Goal: Information Seeking & Learning: Learn about a topic

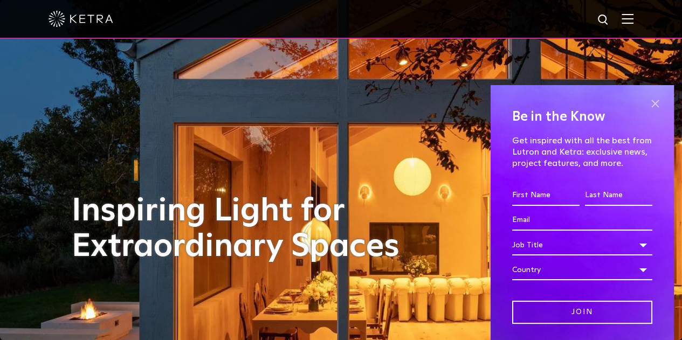
click at [647, 99] on span at bounding box center [655, 104] width 16 height 16
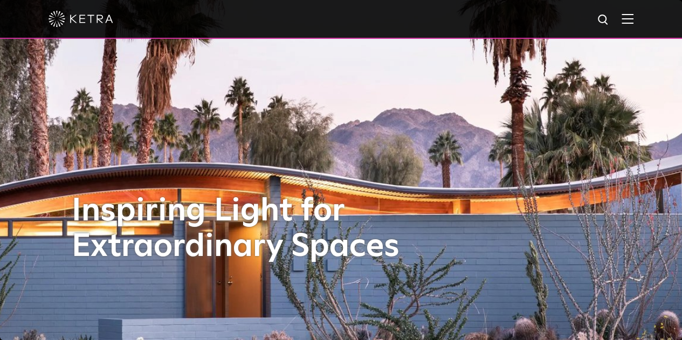
click at [633, 27] on div at bounding box center [341, 19] width 585 height 38
click at [633, 20] on img at bounding box center [627, 18] width 12 height 10
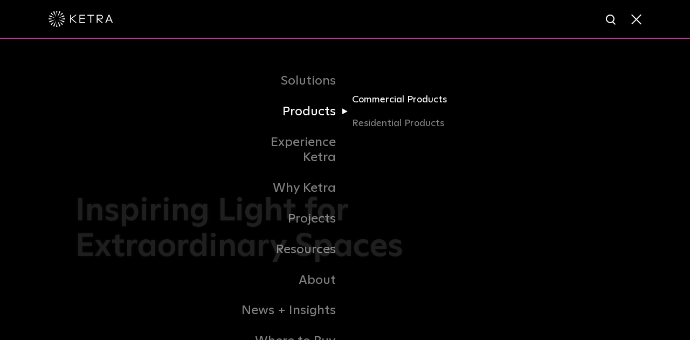
click at [375, 102] on link "Commercial Products" at bounding box center [403, 104] width 103 height 24
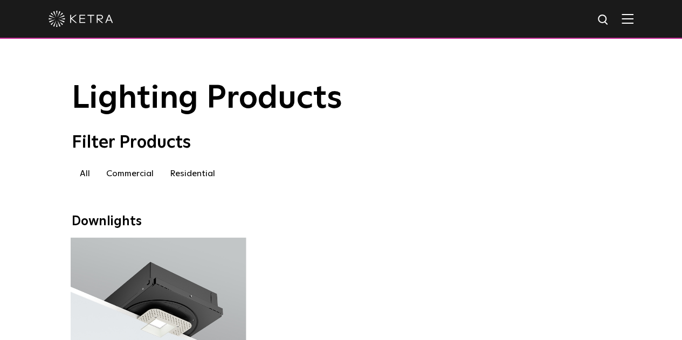
click at [633, 20] on img at bounding box center [627, 18] width 12 height 10
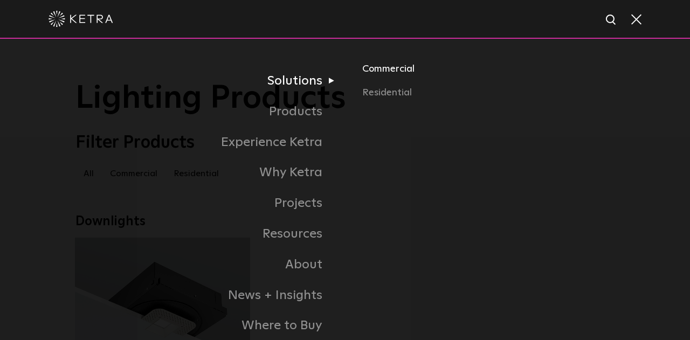
click at [399, 73] on link "Commercial" at bounding box center [488, 73] width 252 height 24
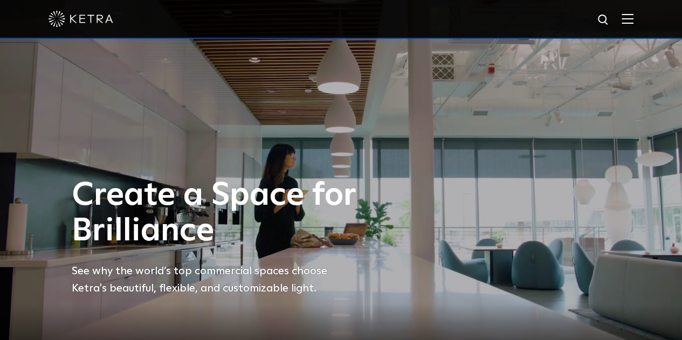
click at [633, 24] on img at bounding box center [627, 18] width 12 height 10
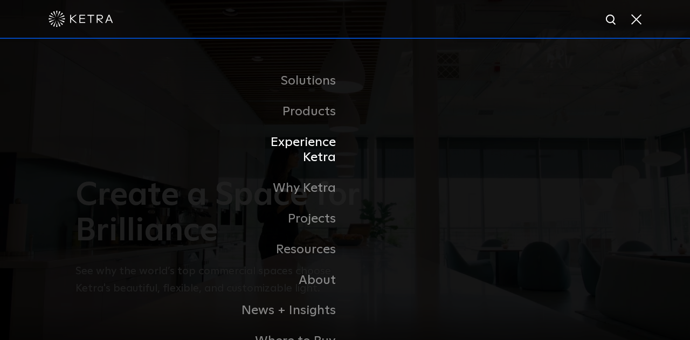
click at [286, 151] on link "Experience Ketra" at bounding box center [289, 150] width 110 height 46
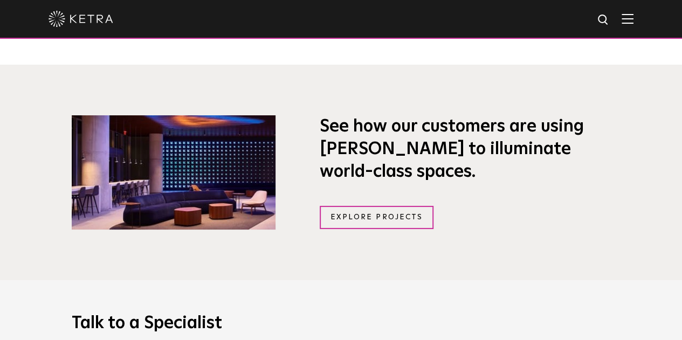
scroll to position [675, 0]
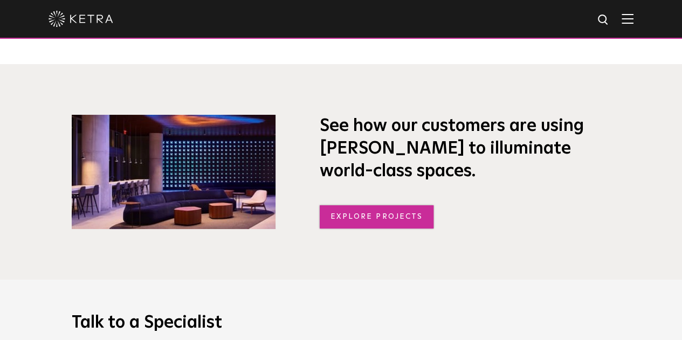
click at [369, 216] on link "Explore Projects" at bounding box center [377, 216] width 114 height 23
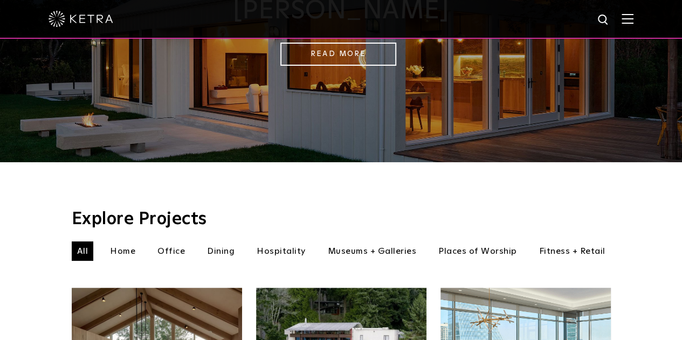
scroll to position [340, 0]
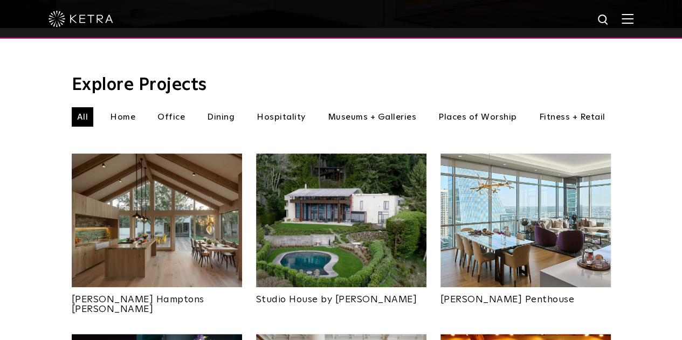
click at [158, 210] on img at bounding box center [157, 221] width 170 height 134
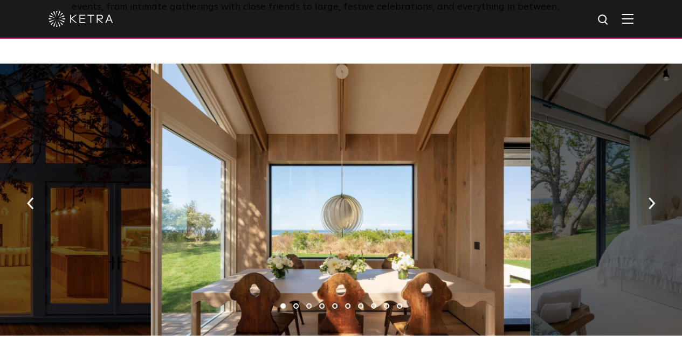
scroll to position [1549, 0]
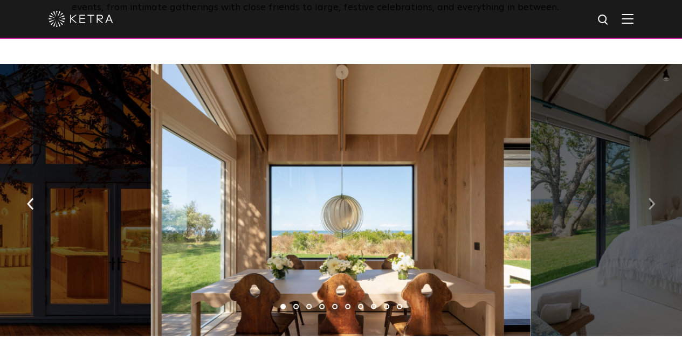
click at [650, 199] on img "button" at bounding box center [651, 204] width 7 height 12
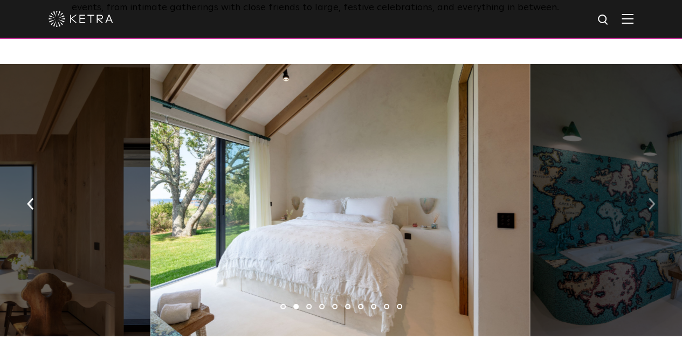
click at [650, 198] on img "button" at bounding box center [651, 204] width 7 height 12
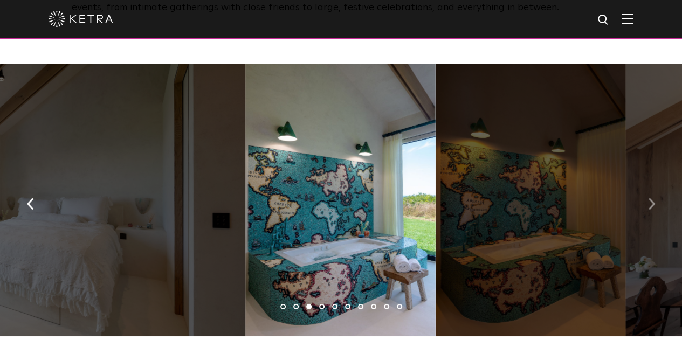
click at [650, 198] on img "button" at bounding box center [651, 204] width 7 height 12
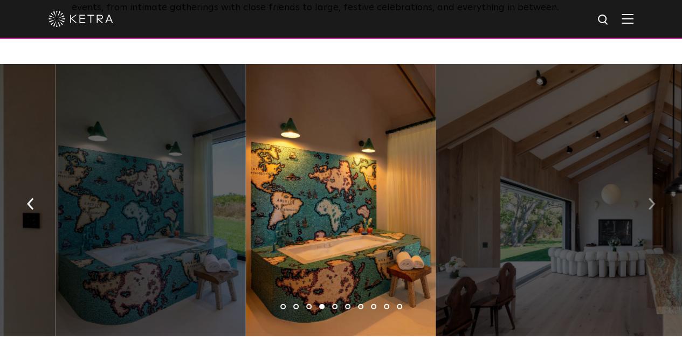
click at [650, 198] on img "button" at bounding box center [651, 204] width 7 height 12
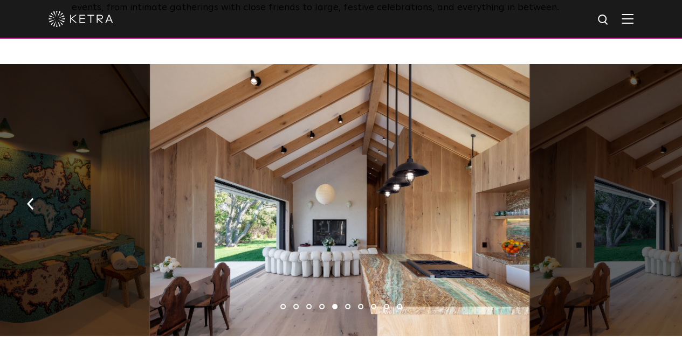
click at [650, 198] on img "button" at bounding box center [651, 204] width 7 height 12
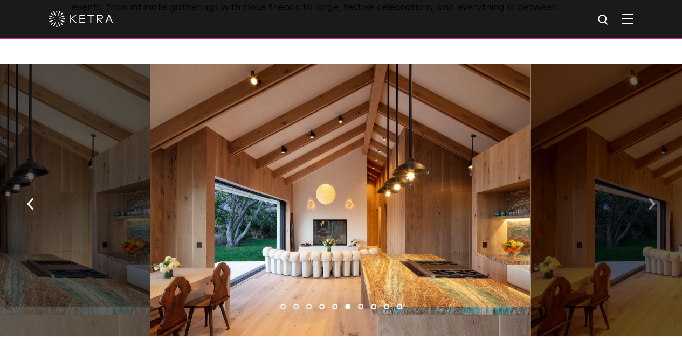
click at [650, 198] on img "button" at bounding box center [651, 204] width 7 height 12
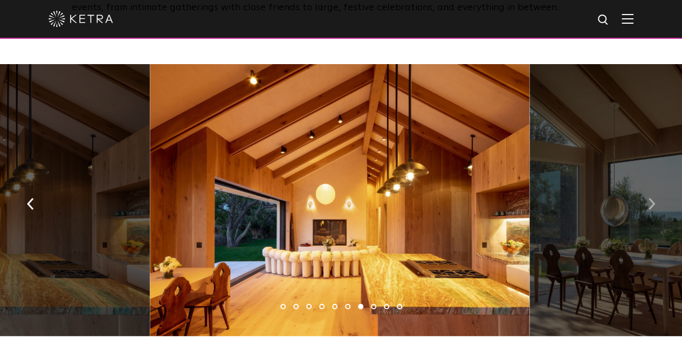
click at [650, 198] on img "button" at bounding box center [651, 204] width 7 height 12
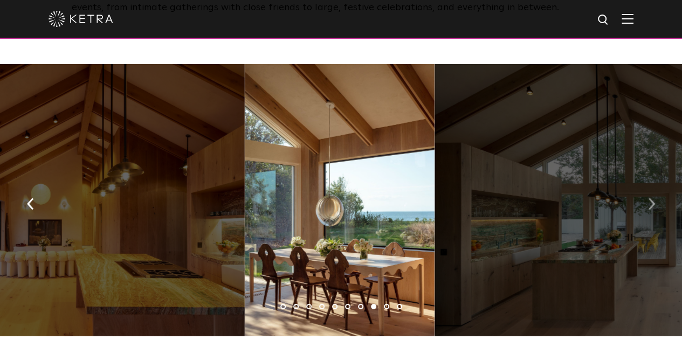
click at [650, 198] on img "button" at bounding box center [651, 204] width 7 height 12
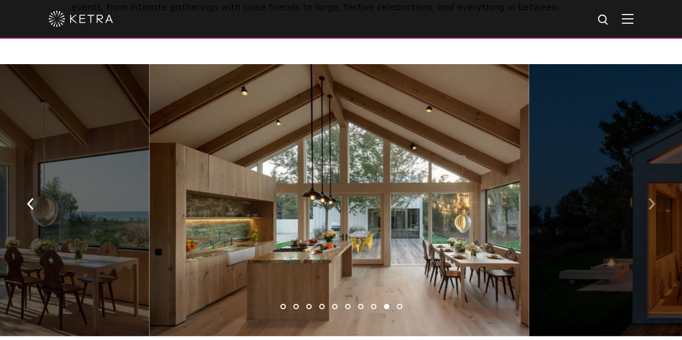
click at [643, 197] on button "button" at bounding box center [651, 202] width 23 height 37
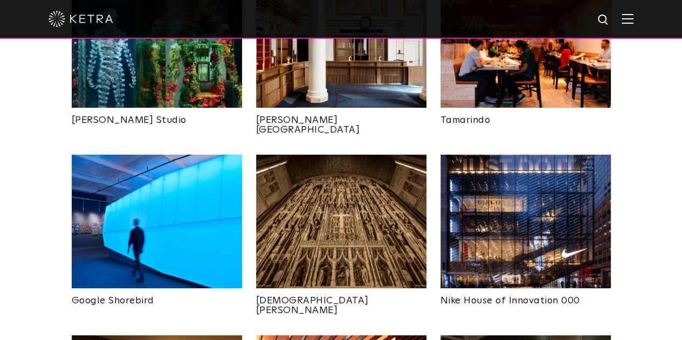
scroll to position [704, 0]
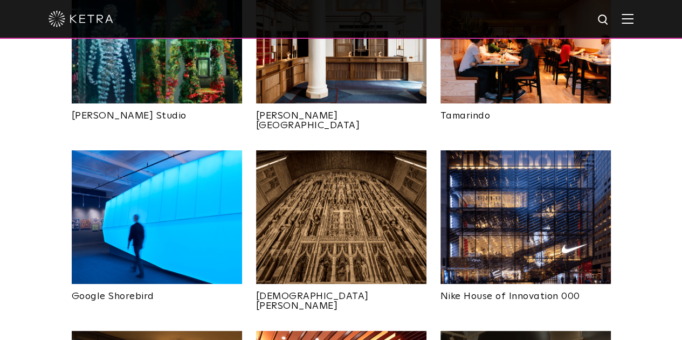
click at [189, 176] on img at bounding box center [157, 217] width 170 height 134
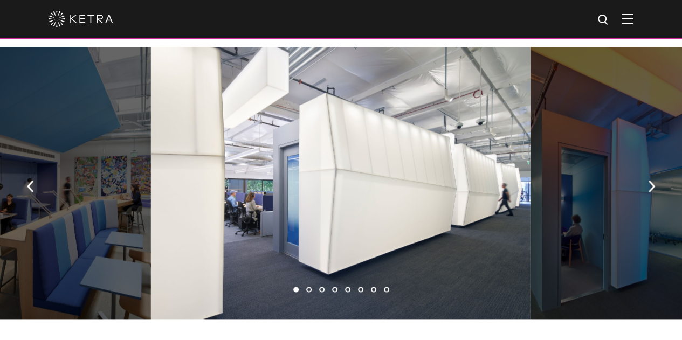
scroll to position [637, 0]
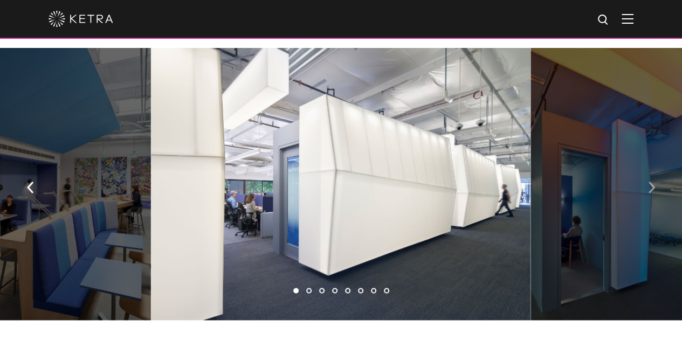
click at [648, 186] on img "button" at bounding box center [651, 188] width 7 height 12
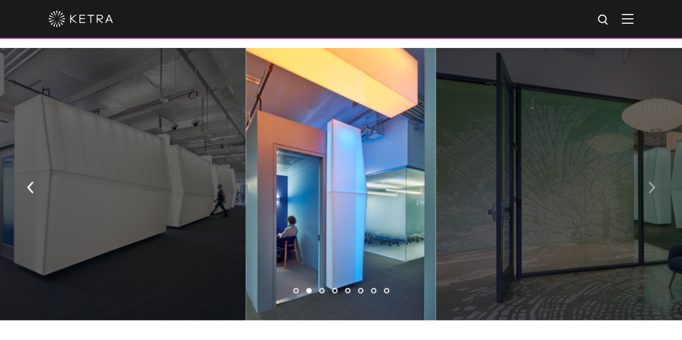
click at [648, 186] on img "button" at bounding box center [651, 188] width 7 height 12
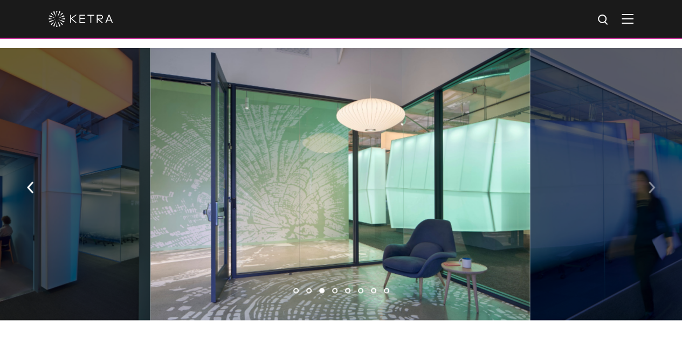
click at [648, 186] on img "button" at bounding box center [651, 188] width 7 height 12
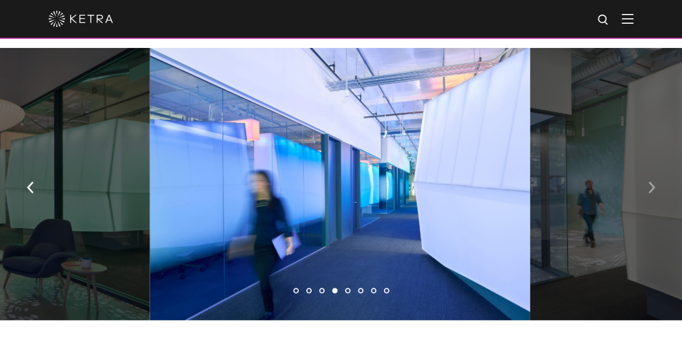
click at [648, 186] on img "button" at bounding box center [651, 188] width 7 height 12
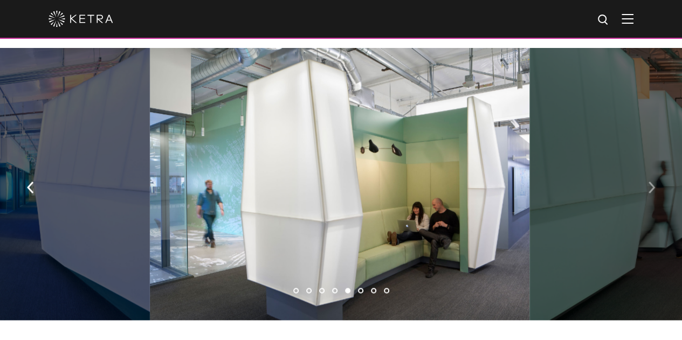
click at [648, 186] on img "button" at bounding box center [651, 188] width 7 height 12
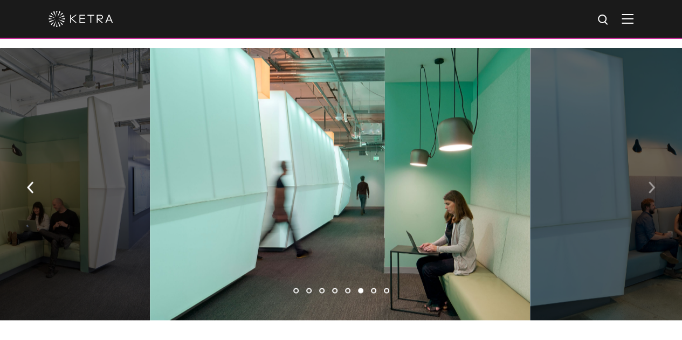
click at [647, 186] on button "button" at bounding box center [651, 186] width 23 height 37
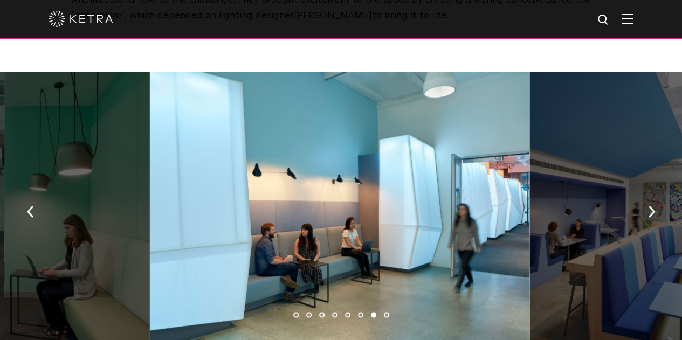
scroll to position [608, 0]
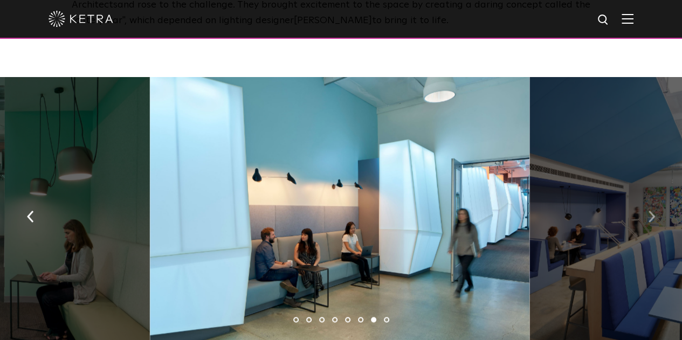
click at [655, 207] on button "button" at bounding box center [651, 215] width 23 height 37
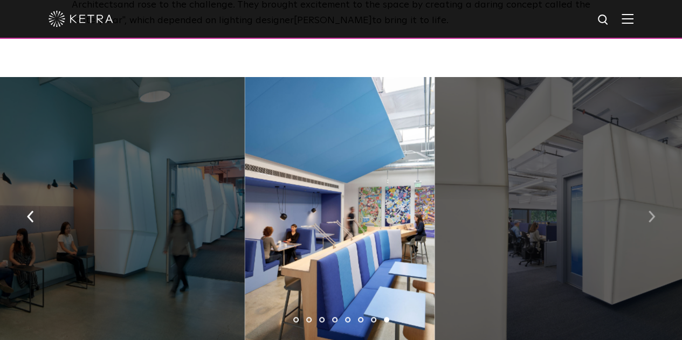
click at [655, 207] on button "button" at bounding box center [651, 215] width 23 height 37
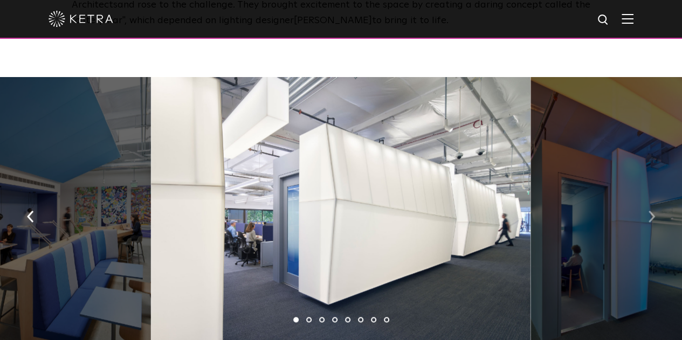
click at [655, 207] on button "button" at bounding box center [651, 215] width 23 height 37
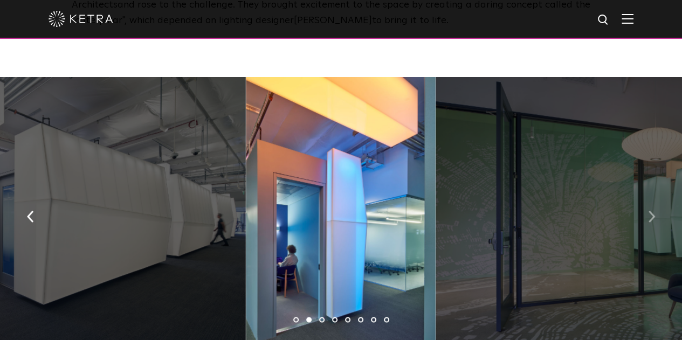
click at [655, 207] on button "button" at bounding box center [651, 215] width 23 height 37
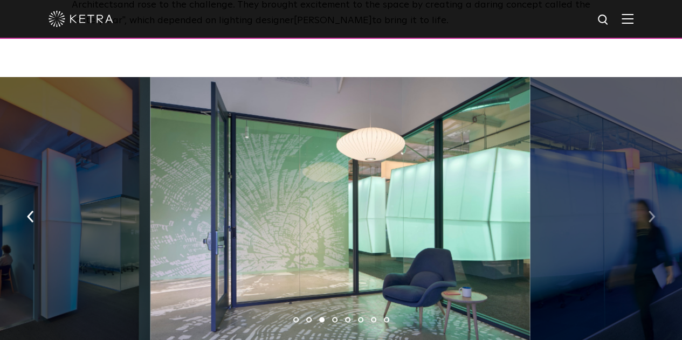
click at [655, 207] on button "button" at bounding box center [651, 215] width 23 height 37
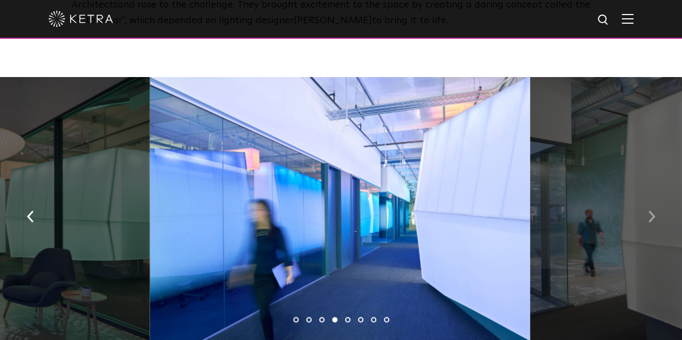
click at [655, 207] on button "button" at bounding box center [651, 215] width 23 height 37
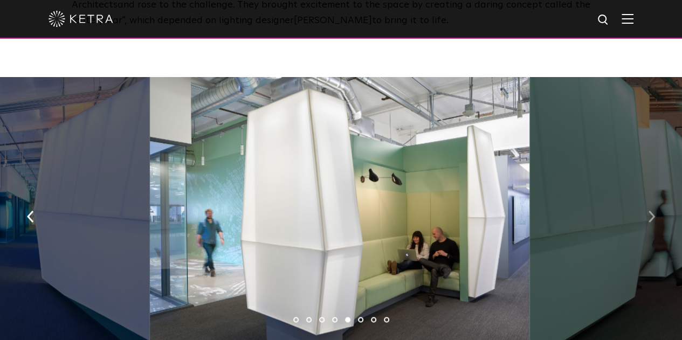
click at [655, 207] on button "button" at bounding box center [651, 215] width 23 height 37
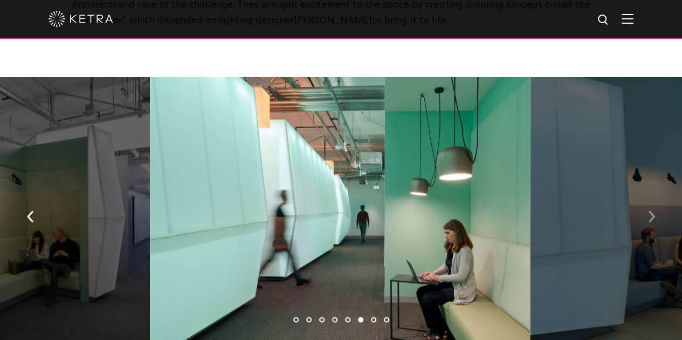
click at [656, 211] on button "button" at bounding box center [651, 215] width 23 height 37
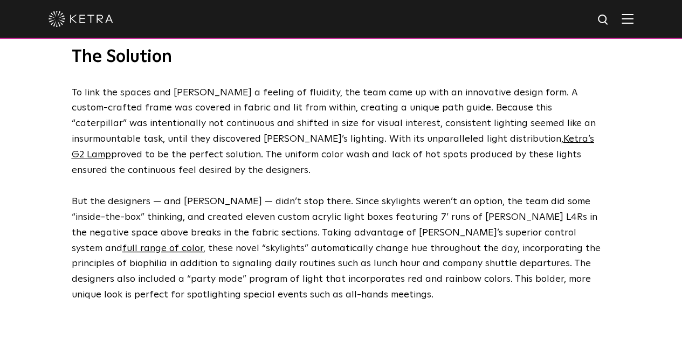
scroll to position [1558, 0]
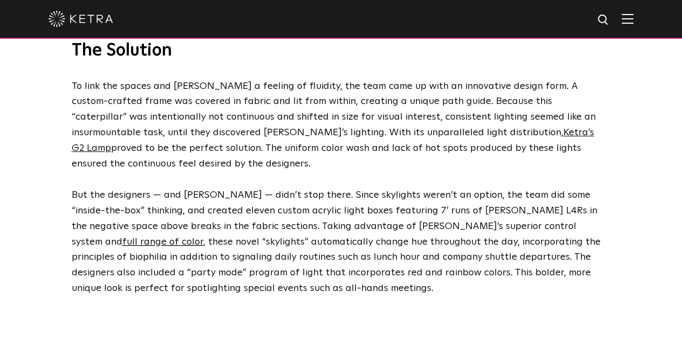
click at [417, 128] on link "Ketra’s G2 Lamp" at bounding box center [333, 140] width 522 height 25
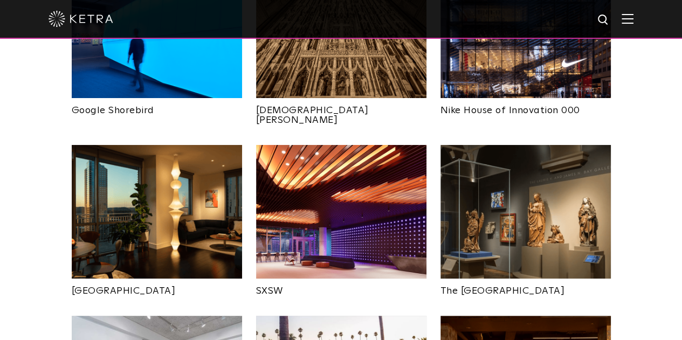
scroll to position [891, 0]
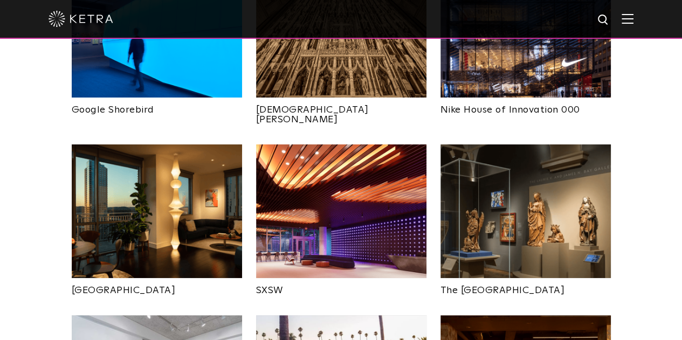
click at [170, 182] on img at bounding box center [157, 211] width 170 height 134
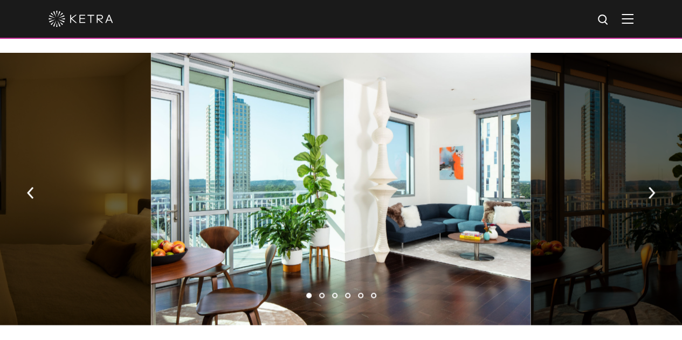
scroll to position [735, 0]
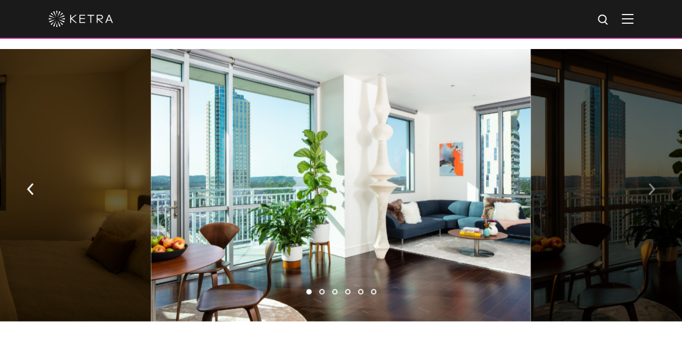
click at [647, 174] on button "button" at bounding box center [651, 187] width 23 height 37
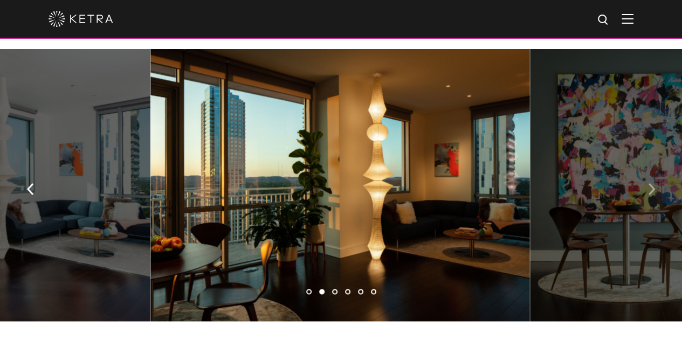
click at [647, 174] on button "button" at bounding box center [651, 187] width 23 height 37
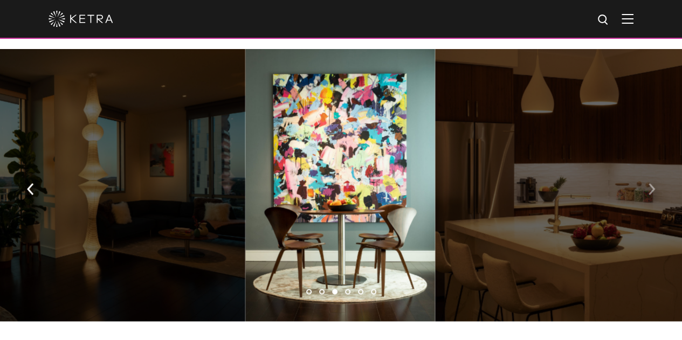
click at [647, 174] on button "button" at bounding box center [651, 187] width 23 height 37
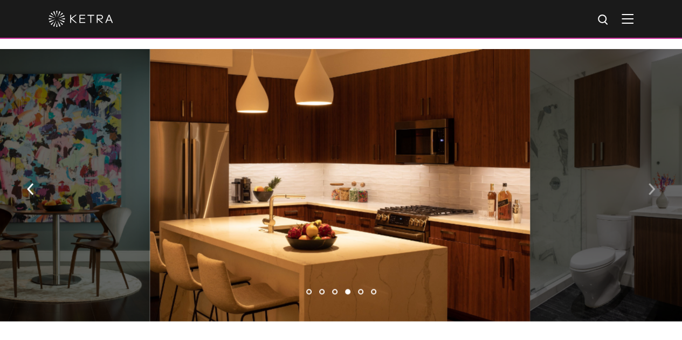
click at [646, 175] on button "button" at bounding box center [651, 187] width 23 height 37
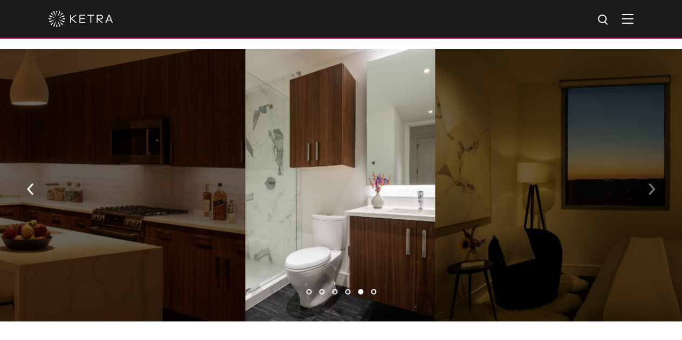
click at [645, 169] on button "button" at bounding box center [651, 187] width 23 height 37
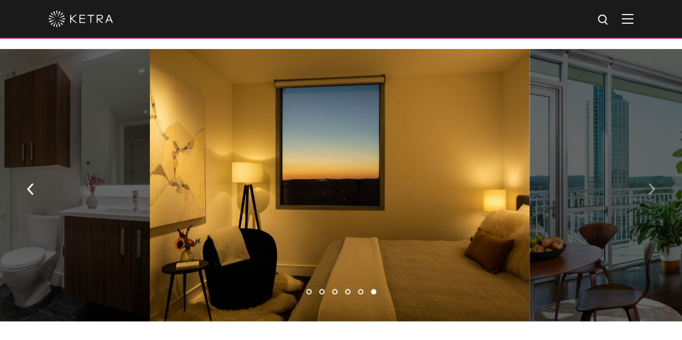
click at [645, 169] on button "button" at bounding box center [651, 187] width 23 height 37
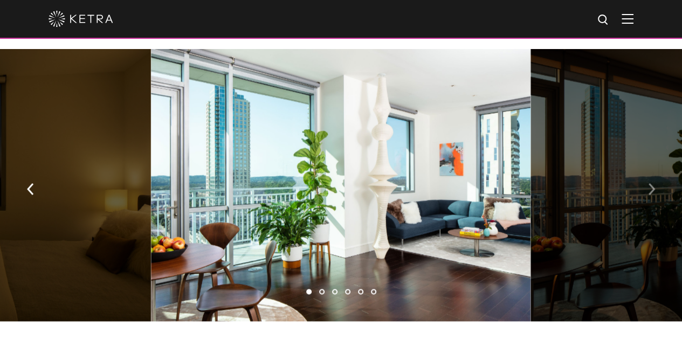
click at [645, 169] on button "button" at bounding box center [651, 187] width 23 height 37
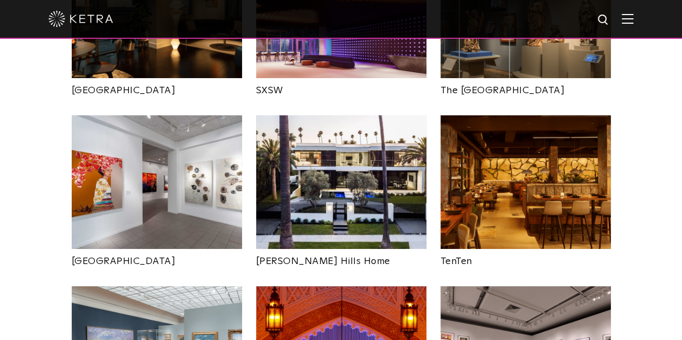
scroll to position [1092, 0]
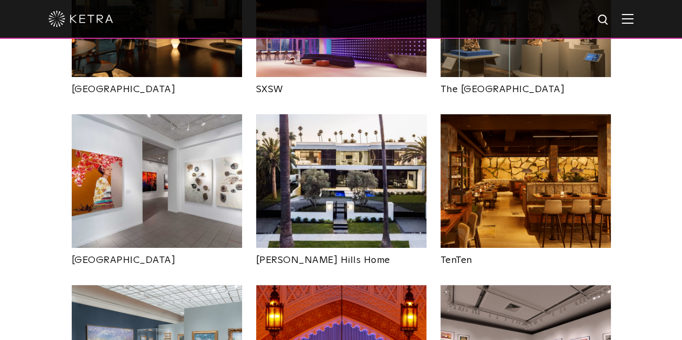
click at [526, 170] on img at bounding box center [525, 181] width 170 height 134
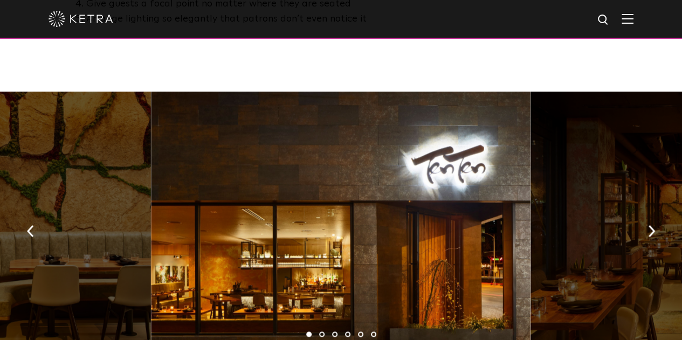
scroll to position [709, 0]
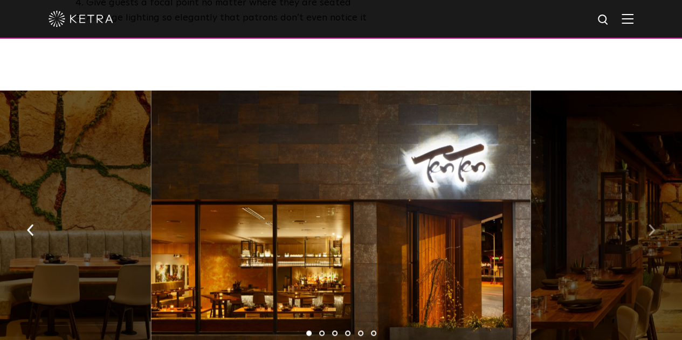
click at [647, 224] on button "button" at bounding box center [651, 229] width 23 height 37
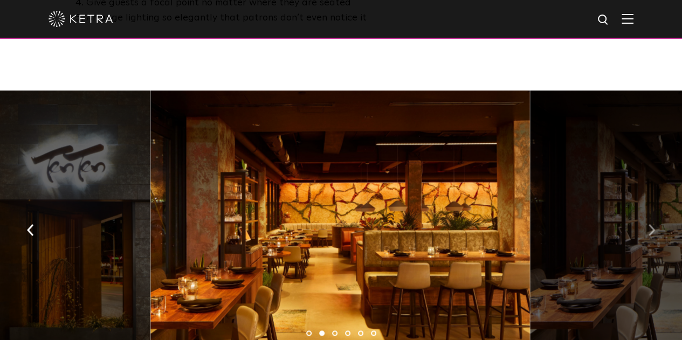
click at [647, 224] on button "button" at bounding box center [651, 229] width 23 height 37
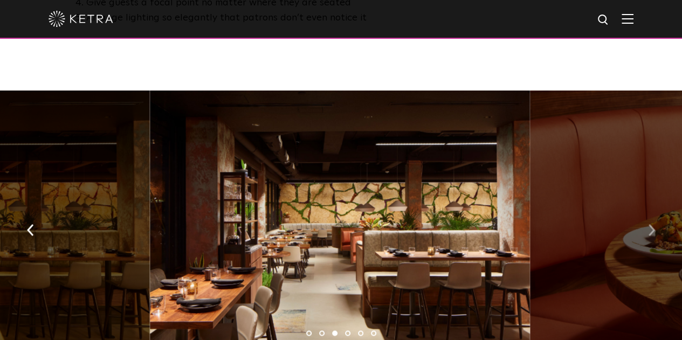
click at [647, 224] on button "button" at bounding box center [651, 229] width 23 height 37
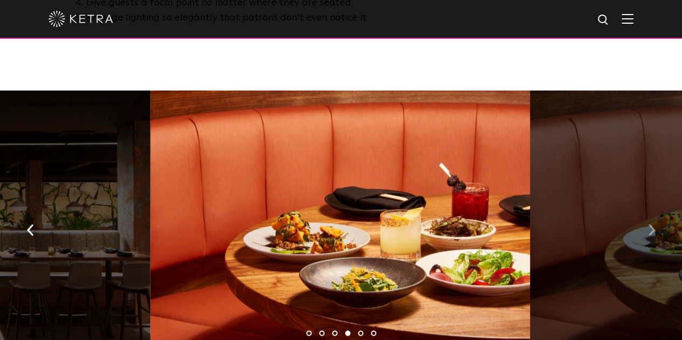
click at [647, 224] on button "button" at bounding box center [651, 229] width 23 height 37
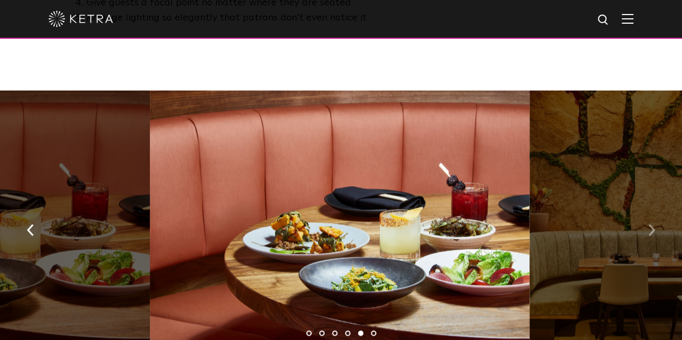
click at [647, 224] on button "button" at bounding box center [651, 229] width 23 height 37
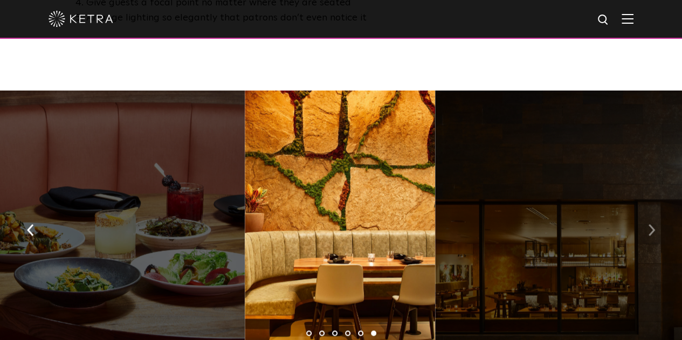
click at [647, 224] on button "button" at bounding box center [651, 229] width 23 height 37
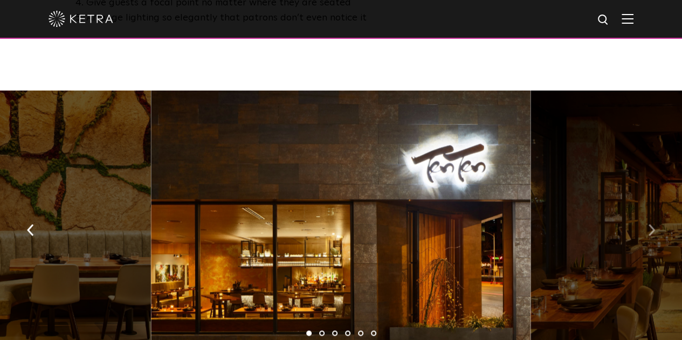
click at [647, 224] on button "button" at bounding box center [651, 229] width 23 height 37
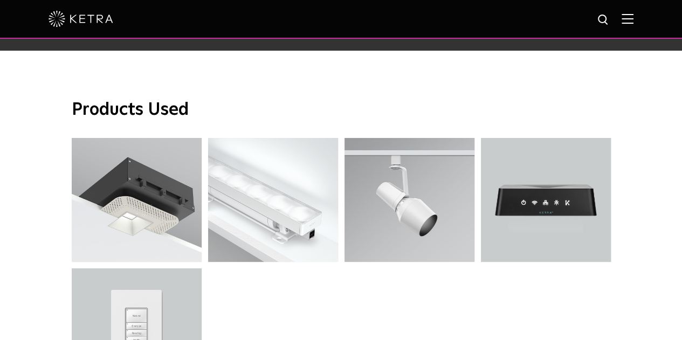
scroll to position [2620, 0]
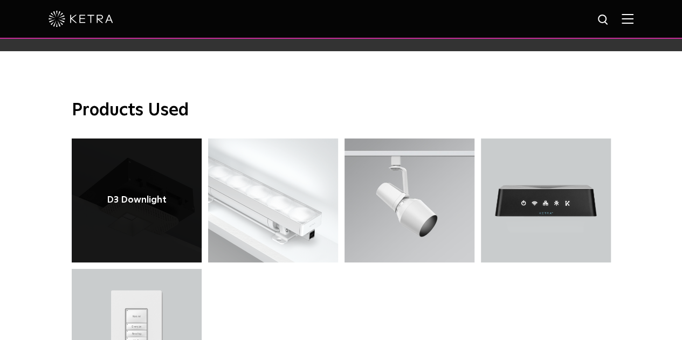
click at [179, 156] on link at bounding box center [137, 201] width 130 height 124
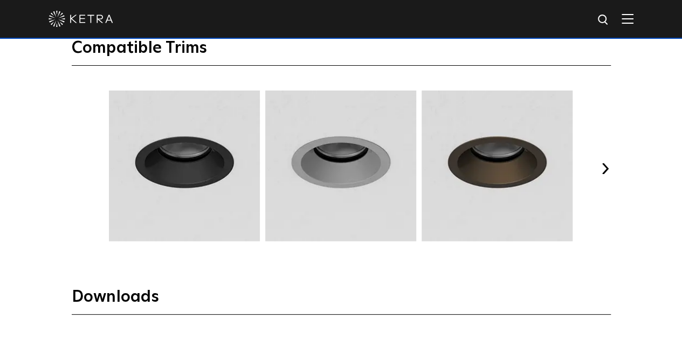
scroll to position [1348, 0]
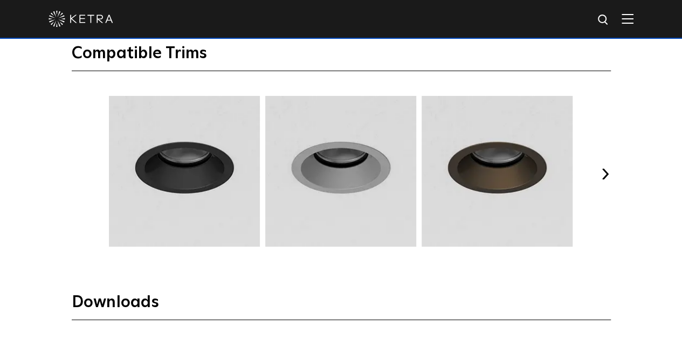
click at [607, 172] on button "Next" at bounding box center [605, 174] width 11 height 11
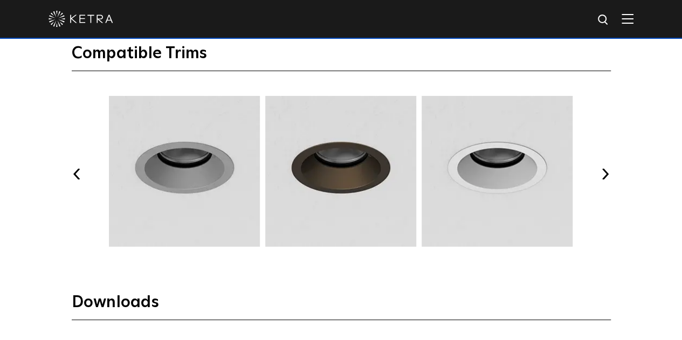
click at [607, 172] on button "Next" at bounding box center [605, 174] width 11 height 11
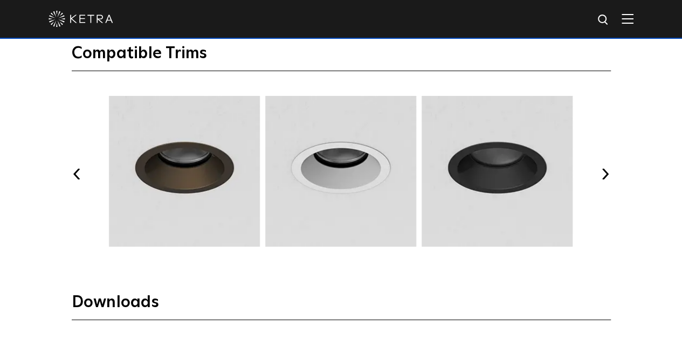
click at [607, 172] on button "Next" at bounding box center [605, 174] width 11 height 11
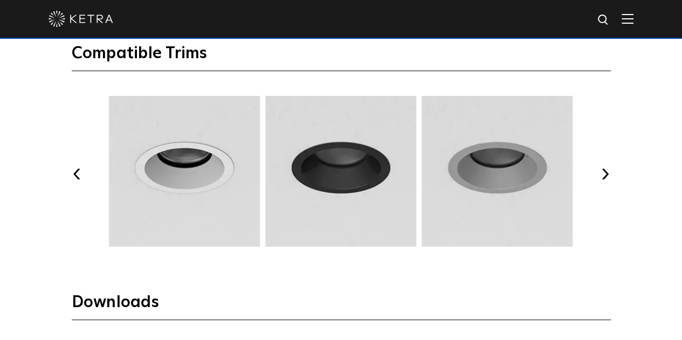
click at [607, 172] on button "Next" at bounding box center [605, 174] width 11 height 11
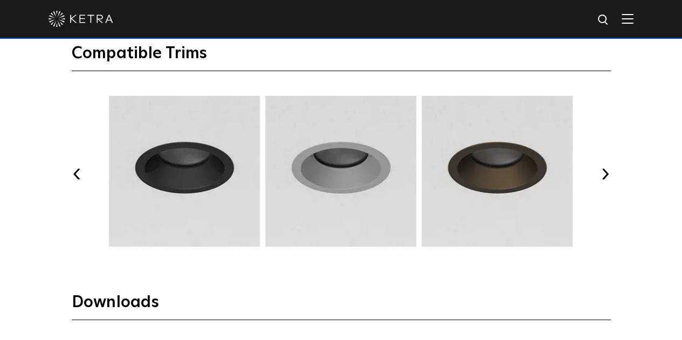
click at [607, 172] on button "Next" at bounding box center [605, 174] width 11 height 11
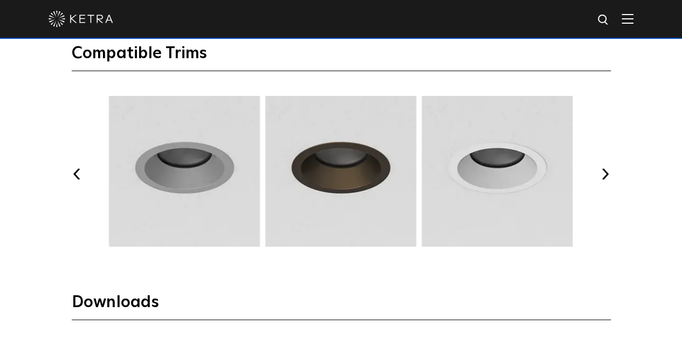
click at [607, 172] on button "Next" at bounding box center [605, 174] width 11 height 11
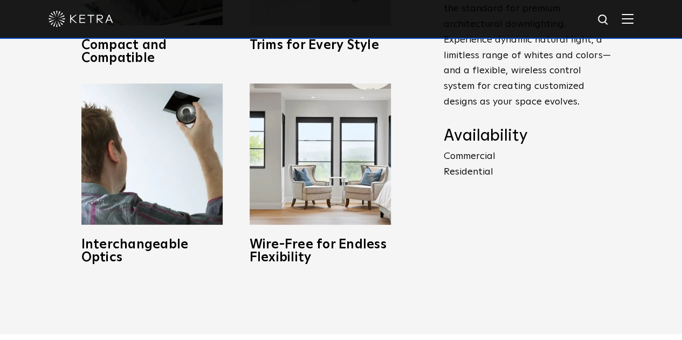
scroll to position [523, 0]
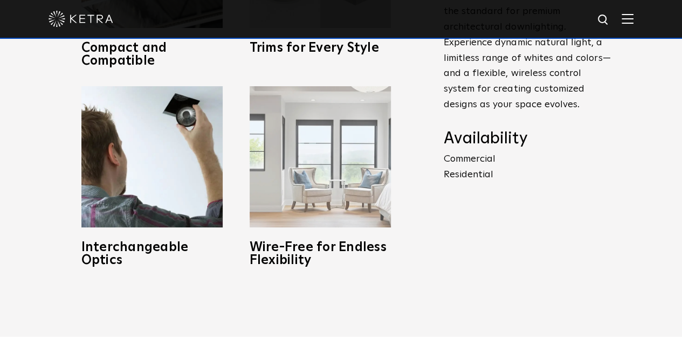
click at [344, 230] on div "Wire-Free for Endless Flexibility A fully wireless system leverages Lutron Clea…" at bounding box center [320, 176] width 141 height 181
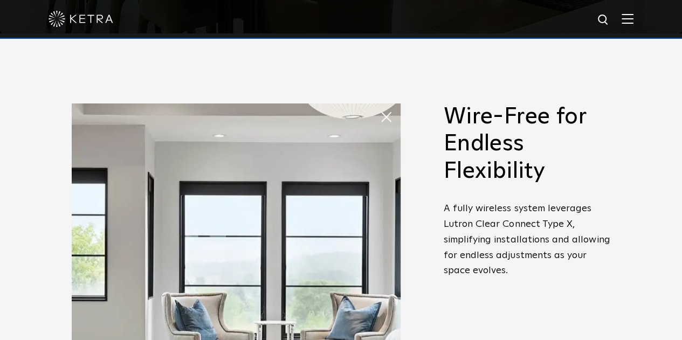
scroll to position [306, 0]
click at [379, 107] on span at bounding box center [379, 107] width 0 height 0
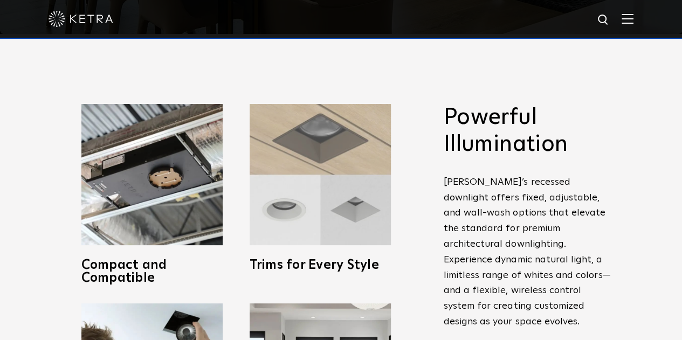
click at [305, 137] on img at bounding box center [320, 174] width 141 height 141
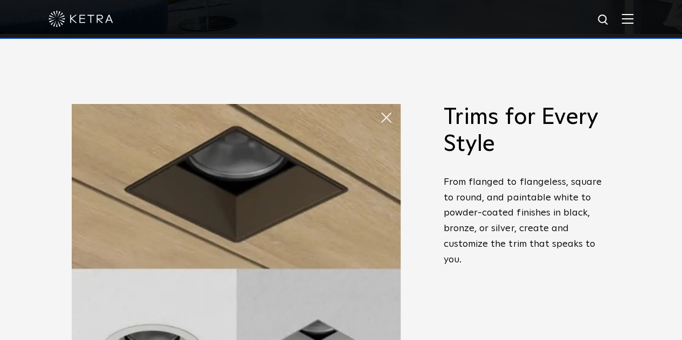
click at [391, 115] on span at bounding box center [390, 118] width 22 height 22
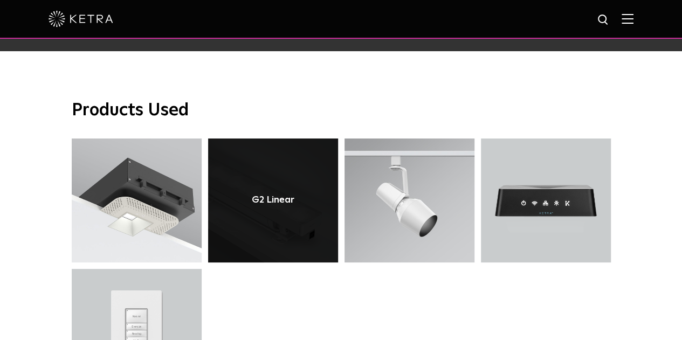
click at [264, 181] on link at bounding box center [273, 201] width 130 height 124
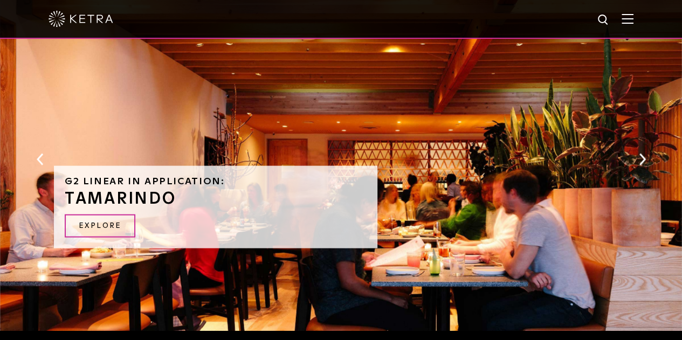
scroll to position [1009, 0]
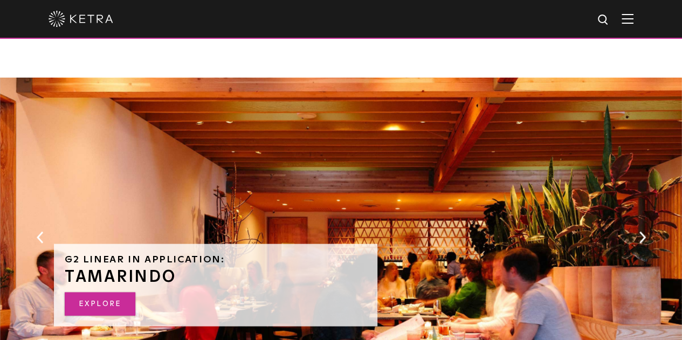
click at [129, 292] on link "EXPLORE" at bounding box center [100, 303] width 71 height 23
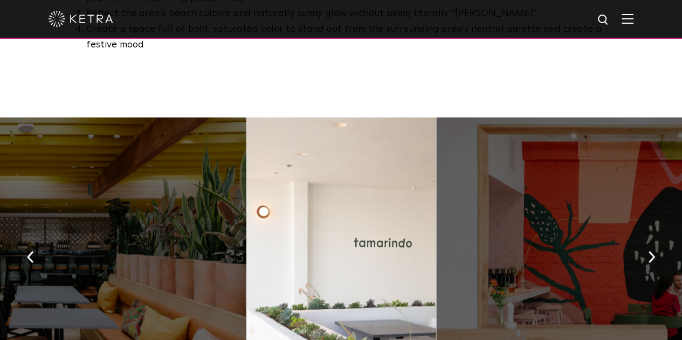
scroll to position [742, 0]
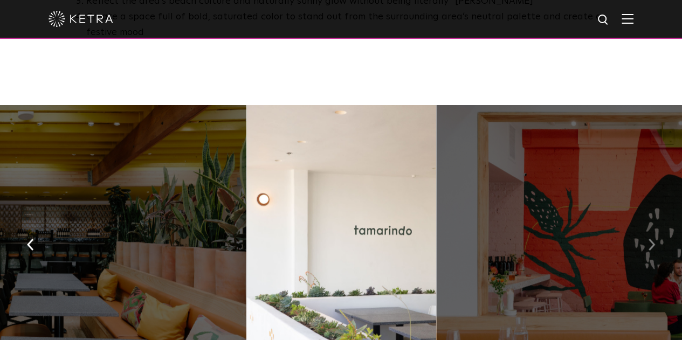
click at [643, 225] on button "button" at bounding box center [651, 243] width 23 height 37
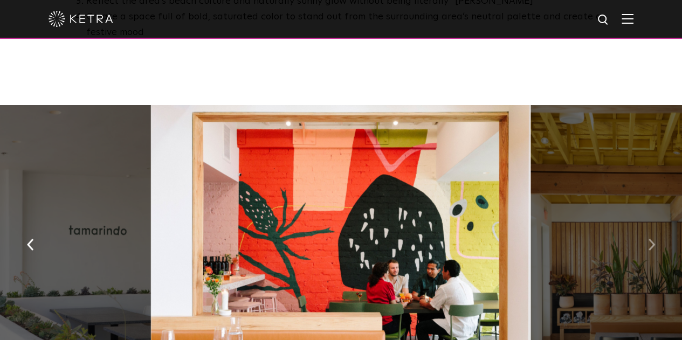
click at [643, 225] on button "button" at bounding box center [651, 243] width 23 height 37
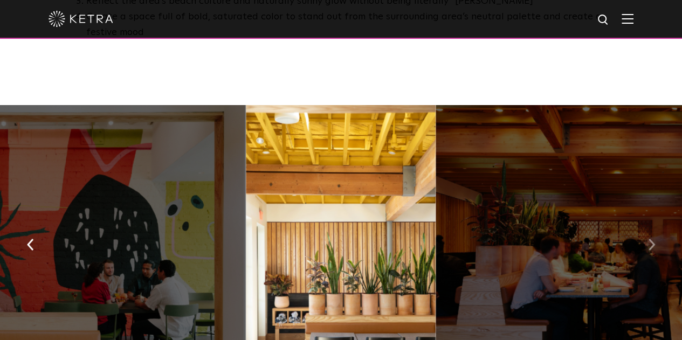
click at [643, 225] on button "button" at bounding box center [651, 243] width 23 height 37
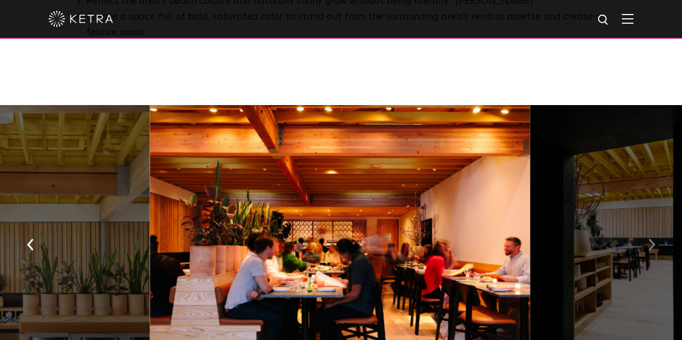
click at [643, 225] on button "button" at bounding box center [651, 243] width 23 height 37
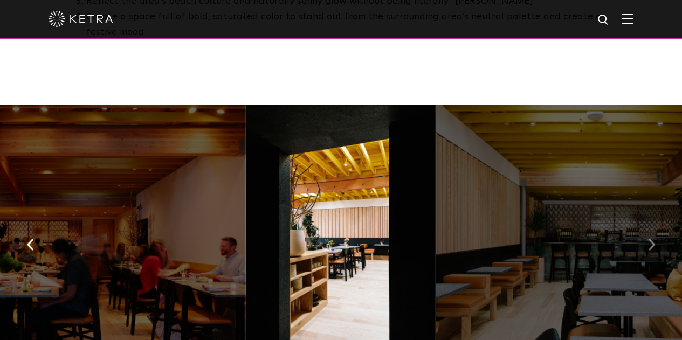
click at [643, 225] on button "button" at bounding box center [651, 243] width 23 height 37
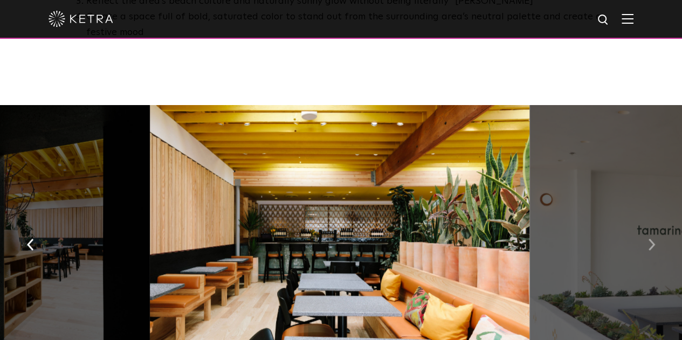
click at [643, 225] on button "button" at bounding box center [651, 243] width 23 height 37
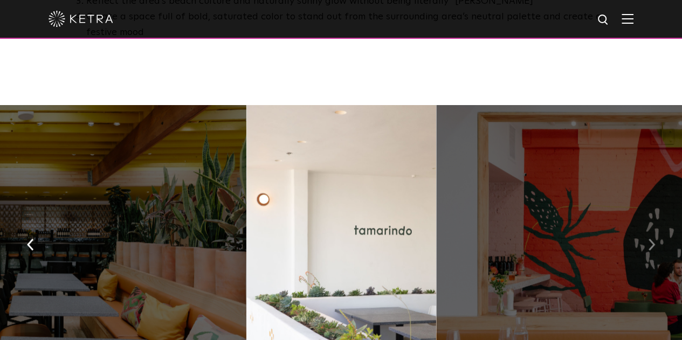
click at [643, 225] on button "button" at bounding box center [651, 243] width 23 height 37
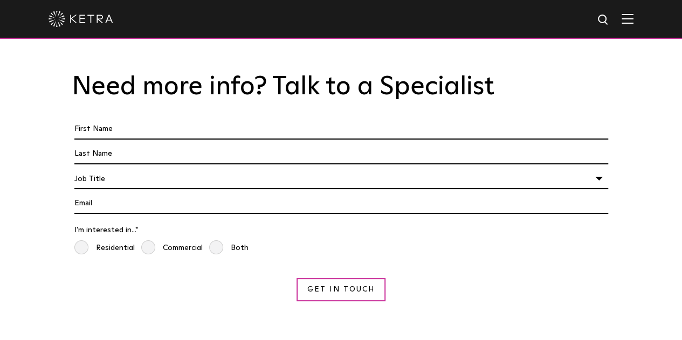
scroll to position [2893, 0]
